Goal: Find contact information: Find contact information

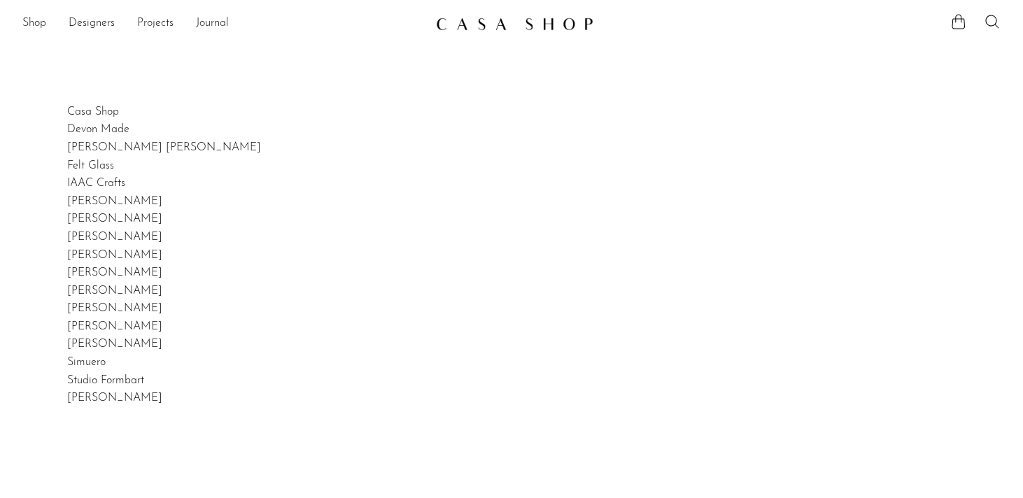
scroll to position [241, 0]
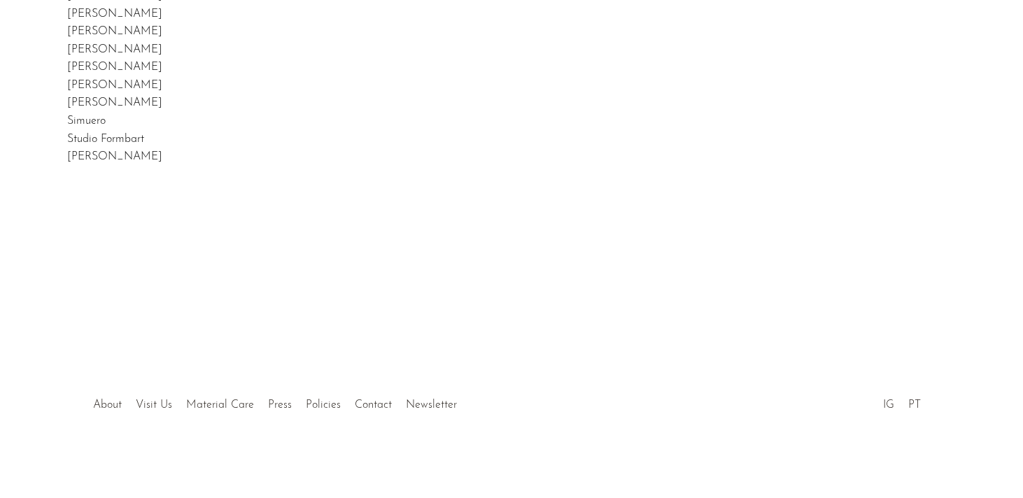
click at [379, 402] on div at bounding box center [511, 390] width 269 height 49
click at [365, 402] on link "Contact" at bounding box center [373, 405] width 37 height 11
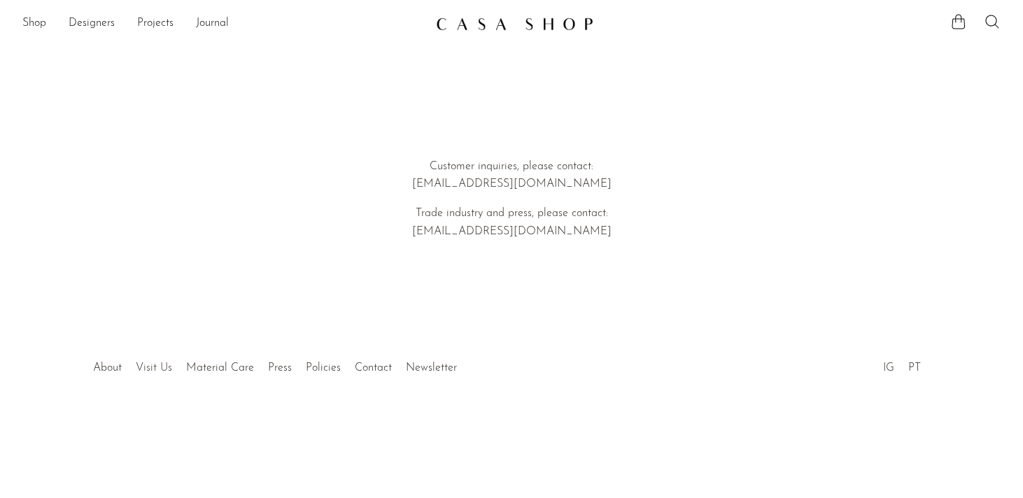
click at [151, 366] on link "Visit Us" at bounding box center [154, 367] width 36 height 11
